Goal: Task Accomplishment & Management: Manage account settings

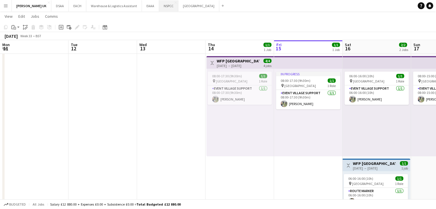
scroll to position [0, 279]
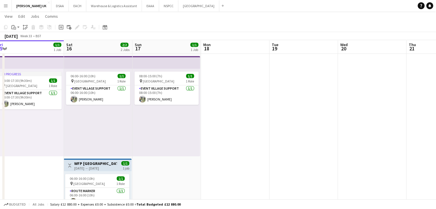
drag, startPoint x: 9, startPoint y: 7, endPoint x: 5, endPoint y: 4, distance: 4.9
click at [5, 4] on app-icon "Menu" at bounding box center [5, 5] width 5 height 5
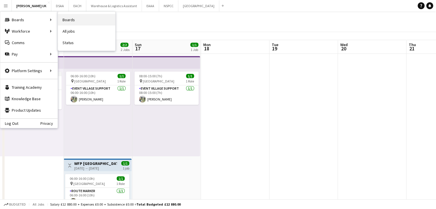
click at [78, 18] on link "Boards" at bounding box center [86, 19] width 57 height 11
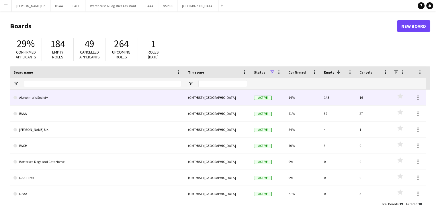
click at [36, 96] on link "Alzheimer's Society" at bounding box center [97, 98] width 168 height 16
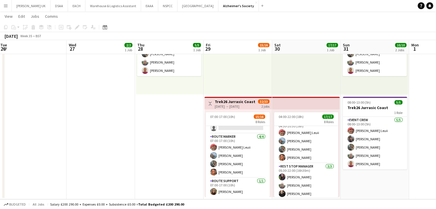
scroll to position [159, 0]
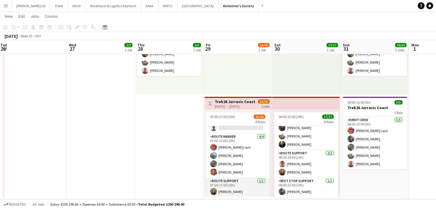
click at [227, 183] on app-card-role "Route Support [DATE] 07:00-17:00 (10h) [PERSON_NAME]" at bounding box center [238, 188] width 64 height 20
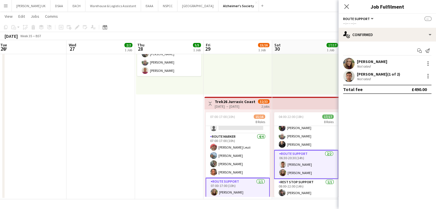
click at [227, 183] on app-card-role "Route Support [DATE] 07:00-17:00 (10h) [PERSON_NAME]" at bounding box center [238, 188] width 64 height 21
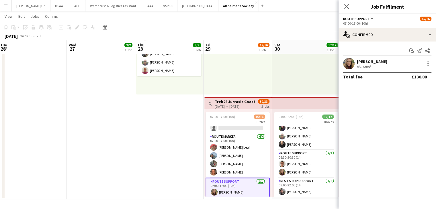
click at [227, 110] on div "07:00-17:00 (10h) 15/16 8 Roles Event Crew [DATE] 07:00-17:00 (10h) [PERSON_NAM…" at bounding box center [237, 154] width 67 height 88
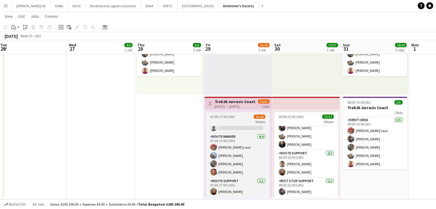
click at [227, 118] on span "07:00-17:00 (10h)" at bounding box center [222, 117] width 25 height 4
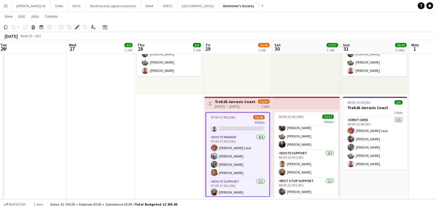
click at [77, 26] on icon at bounding box center [76, 27] width 3 height 3
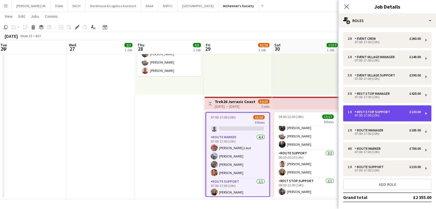
click at [385, 106] on div "1 x Rest Stop Support £130.00 07:00-17:00 (10h)" at bounding box center [387, 114] width 88 height 16
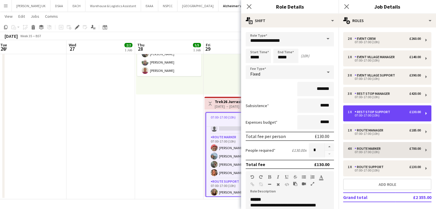
scroll to position [25, 0]
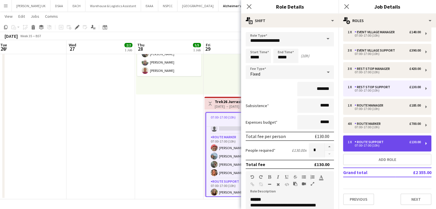
click at [384, 143] on div "Route Support" at bounding box center [370, 142] width 31 height 4
type input "**********"
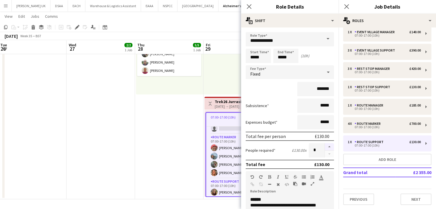
click at [326, 144] on button "button" at bounding box center [329, 146] width 9 height 7
type input "*"
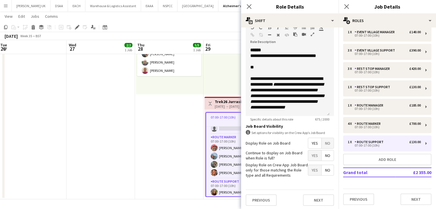
scroll to position [149, 0]
click at [317, 195] on button "Next" at bounding box center [318, 200] width 31 height 11
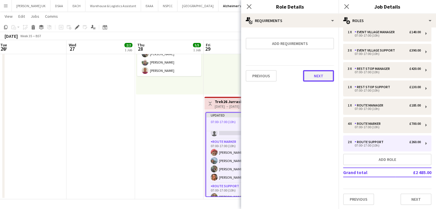
click at [324, 73] on button "Next" at bounding box center [318, 75] width 31 height 11
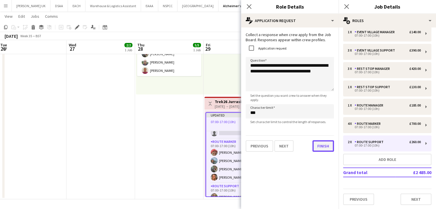
click at [319, 151] on button "Finish" at bounding box center [324, 146] width 22 height 11
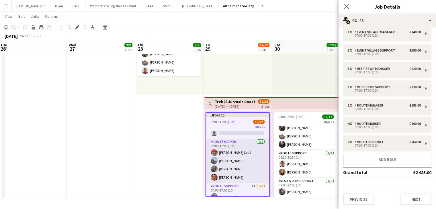
scroll to position [165, 0]
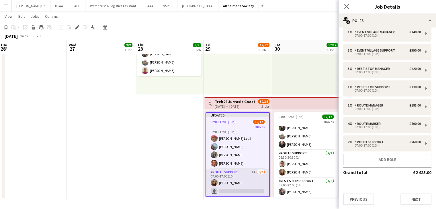
click at [247, 189] on app-card-role "Route Support 1A [DATE] 07:00-17:00 (10h) [PERSON_NAME] single-neutral-actions" at bounding box center [237, 183] width 63 height 28
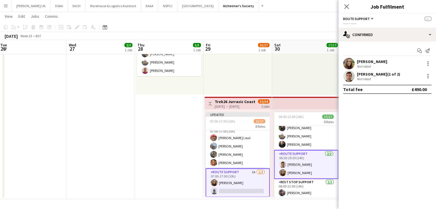
click at [233, 189] on app-card-role "Route Support 1A [DATE] 07:00-17:00 (10h) [PERSON_NAME] single-neutral-actions" at bounding box center [238, 183] width 64 height 29
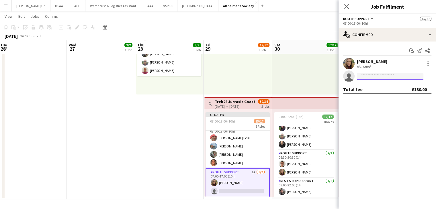
click at [363, 79] on input at bounding box center [390, 76] width 67 height 7
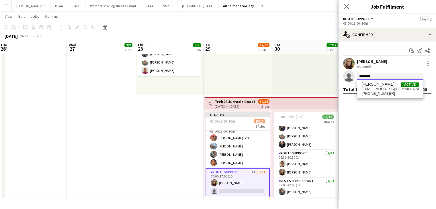
type input "********"
click at [382, 88] on span "[EMAIL_ADDRESS][DOMAIN_NAME]" at bounding box center [390, 89] width 57 height 5
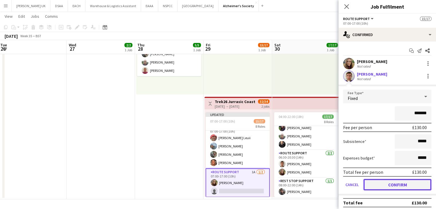
click at [391, 185] on button "Confirm" at bounding box center [398, 184] width 68 height 11
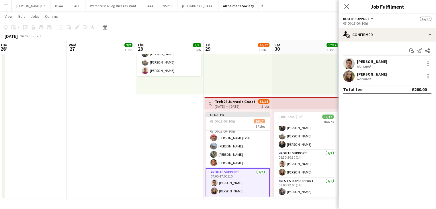
click at [304, 79] on div at bounding box center [306, 51] width 69 height 88
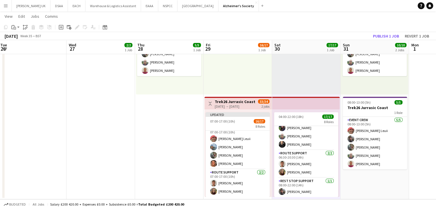
scroll to position [164, 0]
click at [381, 34] on button "Publish 1 job" at bounding box center [386, 35] width 31 height 7
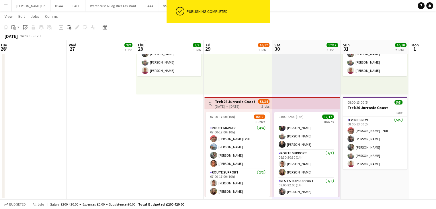
scroll to position [159, 0]
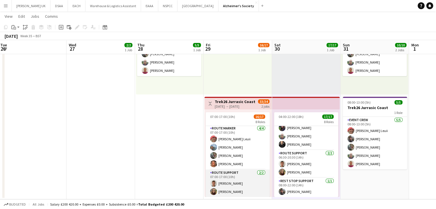
click at [241, 175] on app-card-role "Route Support [DATE] 07:00-17:00 (10h) [PERSON_NAME] [PERSON_NAME]" at bounding box center [238, 184] width 64 height 28
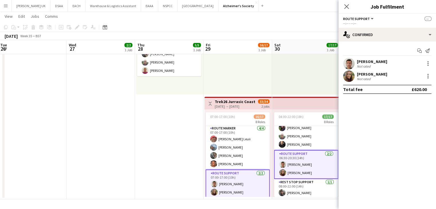
click at [241, 175] on app-card-role "Route Support [DATE] 07:00-17:00 (10h) [PERSON_NAME] [PERSON_NAME]" at bounding box center [238, 184] width 64 height 29
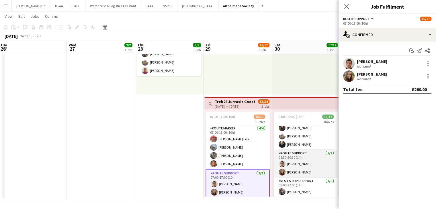
click at [294, 164] on app-card-role "Route Support [DATE] 06:30-20:30 (14h) [PERSON_NAME] [PERSON_NAME]" at bounding box center [306, 164] width 64 height 28
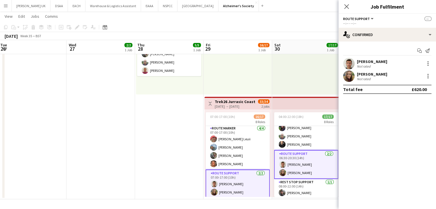
click at [294, 164] on app-card-role "Route Support [DATE] 06:30-20:30 (14h) [PERSON_NAME] [PERSON_NAME]" at bounding box center [306, 164] width 64 height 29
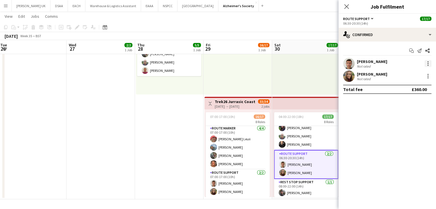
click at [426, 63] on div at bounding box center [428, 63] width 7 height 7
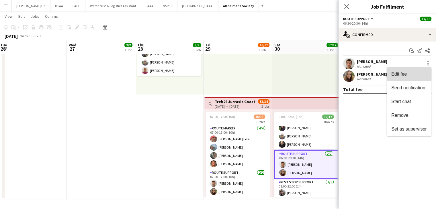
click at [396, 74] on span "Edit fee" at bounding box center [398, 74] width 15 height 5
